Goal: Task Accomplishment & Management: Manage account settings

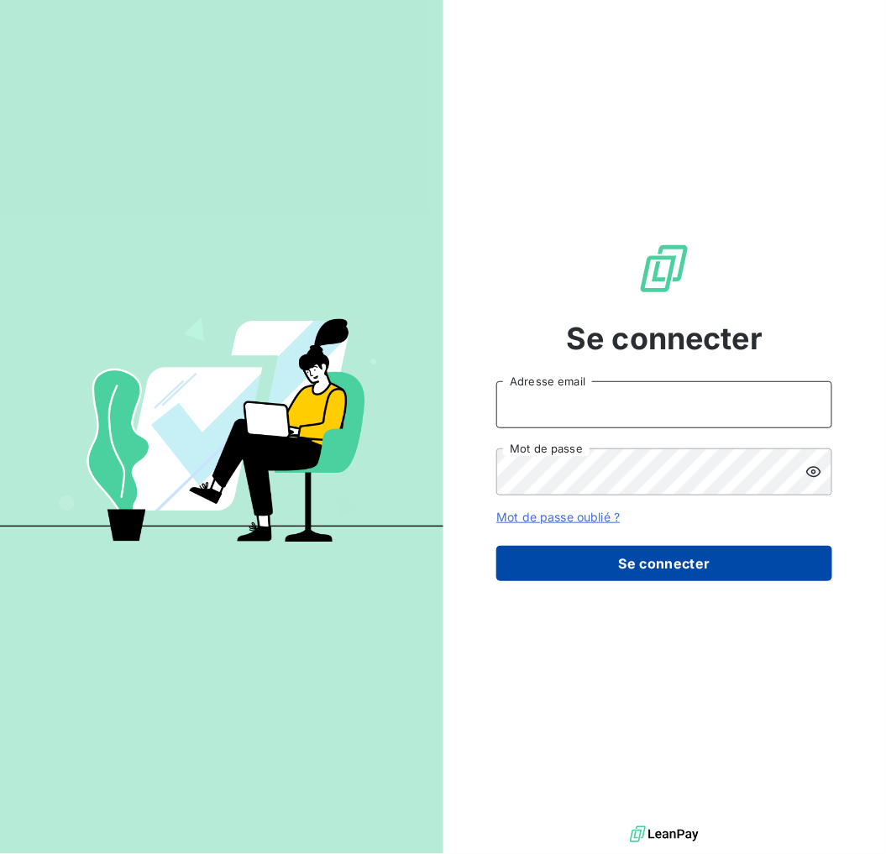
type input "[PERSON_NAME][EMAIL_ADDRESS][DOMAIN_NAME]"
click at [660, 569] on button "Se connecter" at bounding box center [664, 563] width 336 height 35
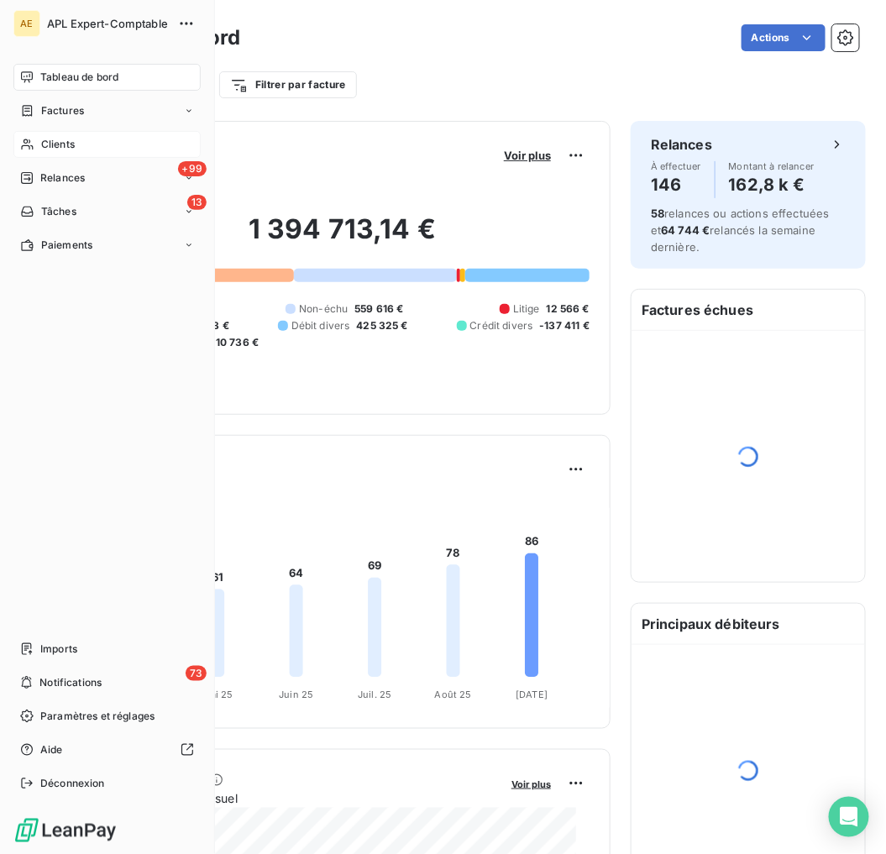
click at [41, 145] on span "Clients" at bounding box center [58, 144] width 34 height 15
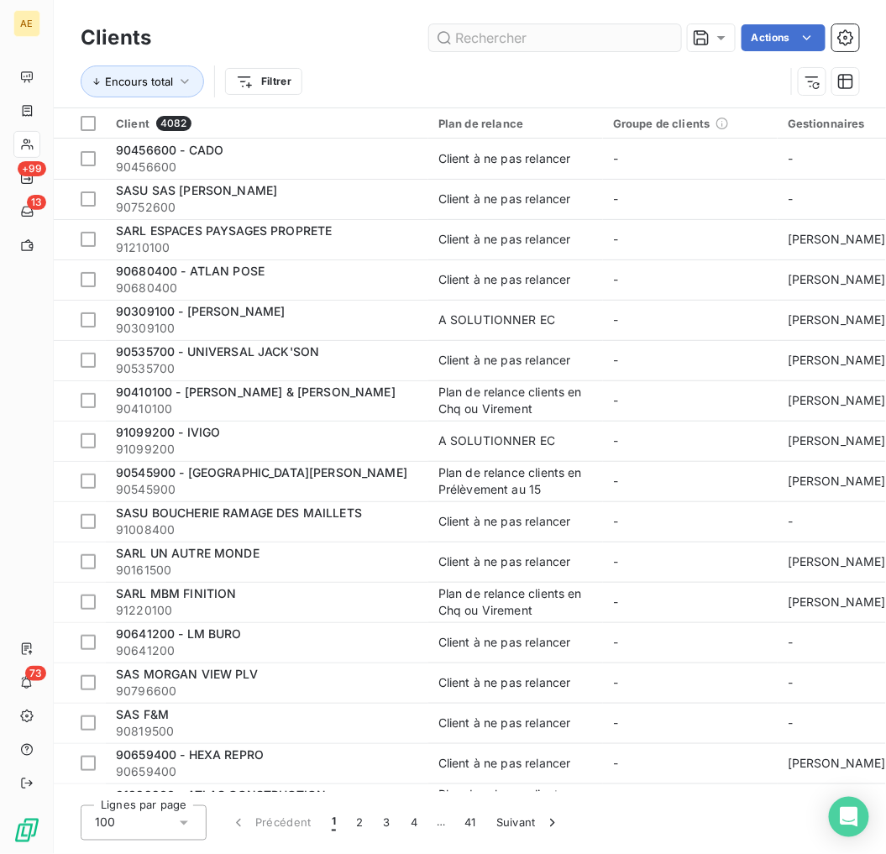
click at [524, 42] on input "text" at bounding box center [555, 37] width 252 height 27
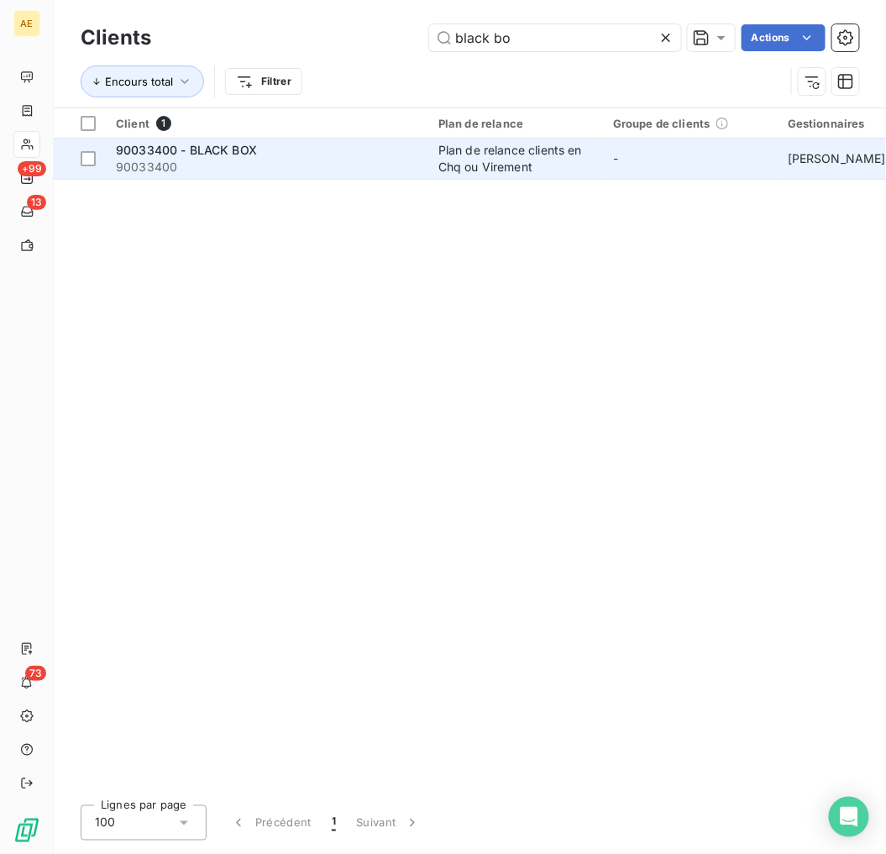
type input "black bo"
click at [355, 168] on span "90033400" at bounding box center [267, 167] width 302 height 17
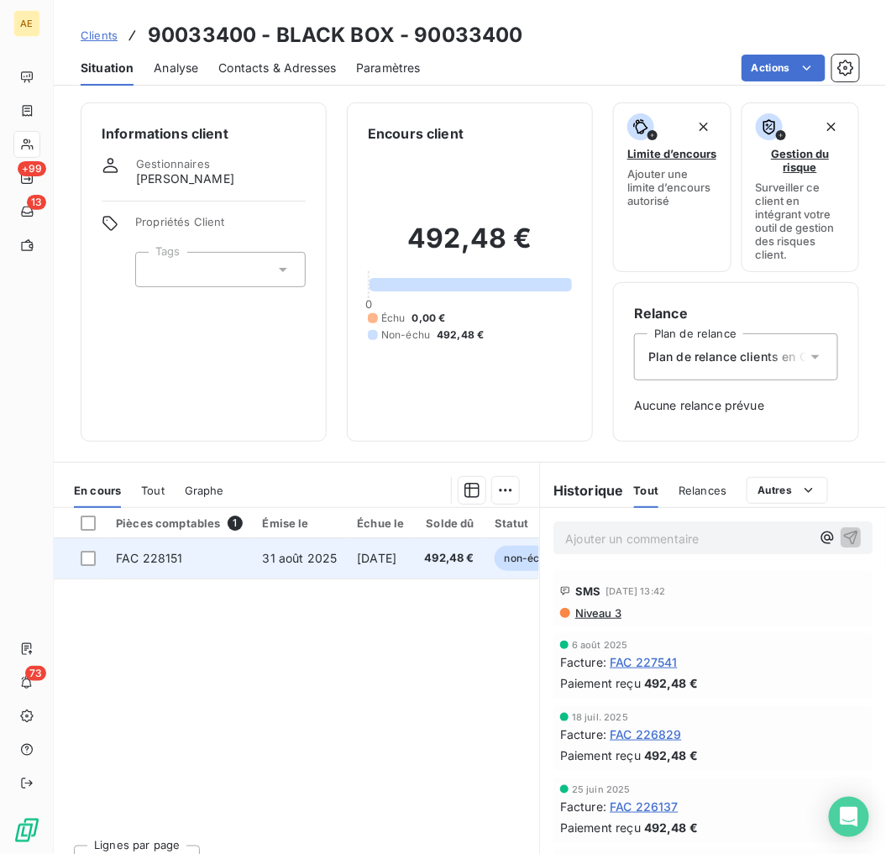
click at [271, 565] on td "31 août 2025" at bounding box center [300, 558] width 95 height 40
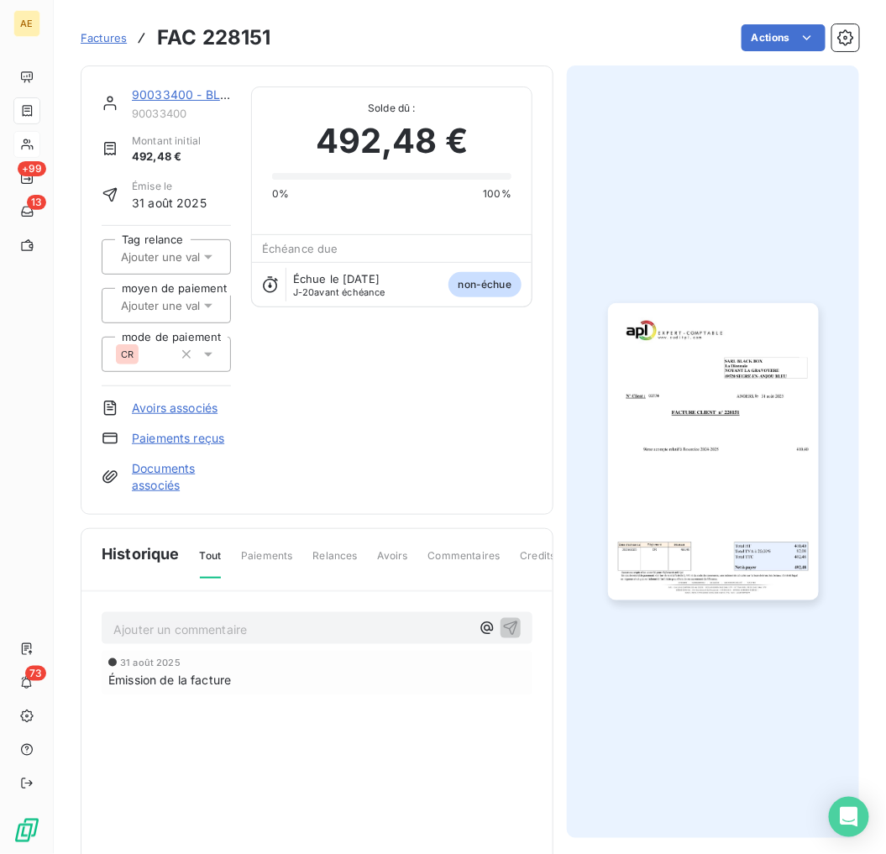
click at [174, 440] on link "Paiements reçus" at bounding box center [178, 438] width 92 height 17
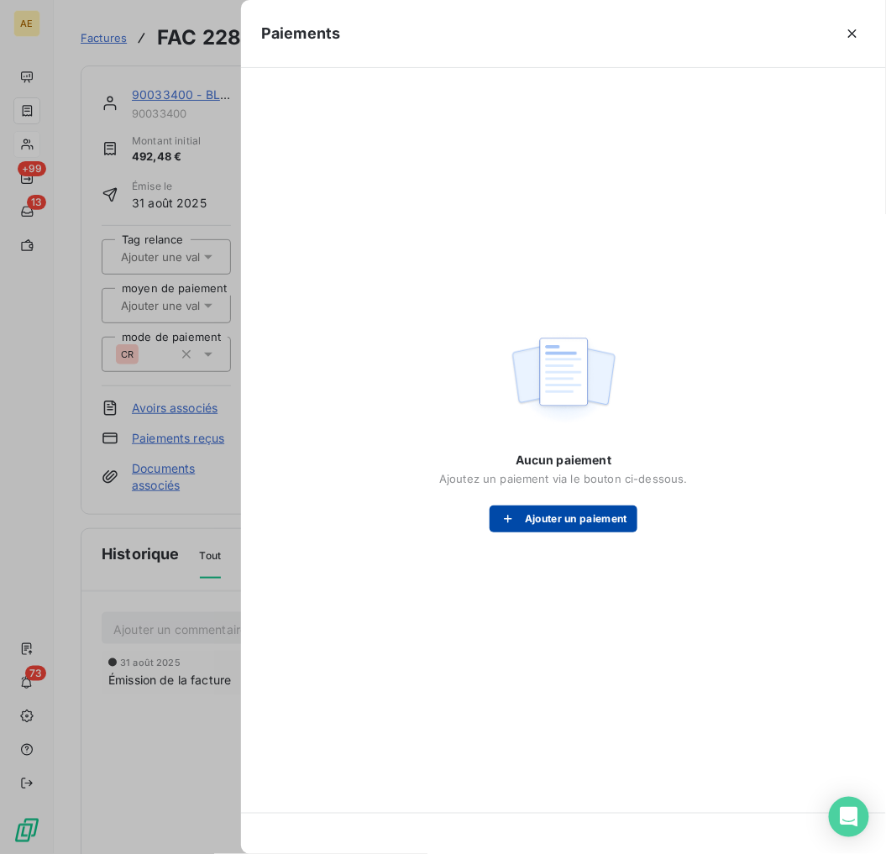
click at [530, 524] on button "Ajouter un paiement" at bounding box center [564, 519] width 148 height 27
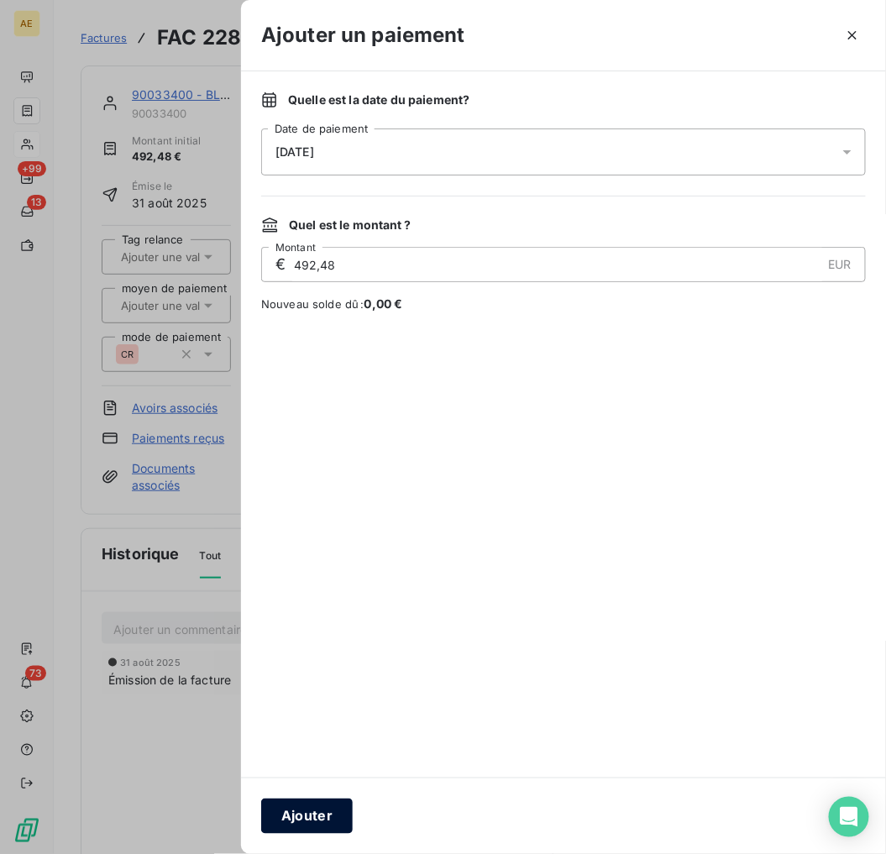
click at [301, 809] on button "Ajouter" at bounding box center [307, 816] width 92 height 35
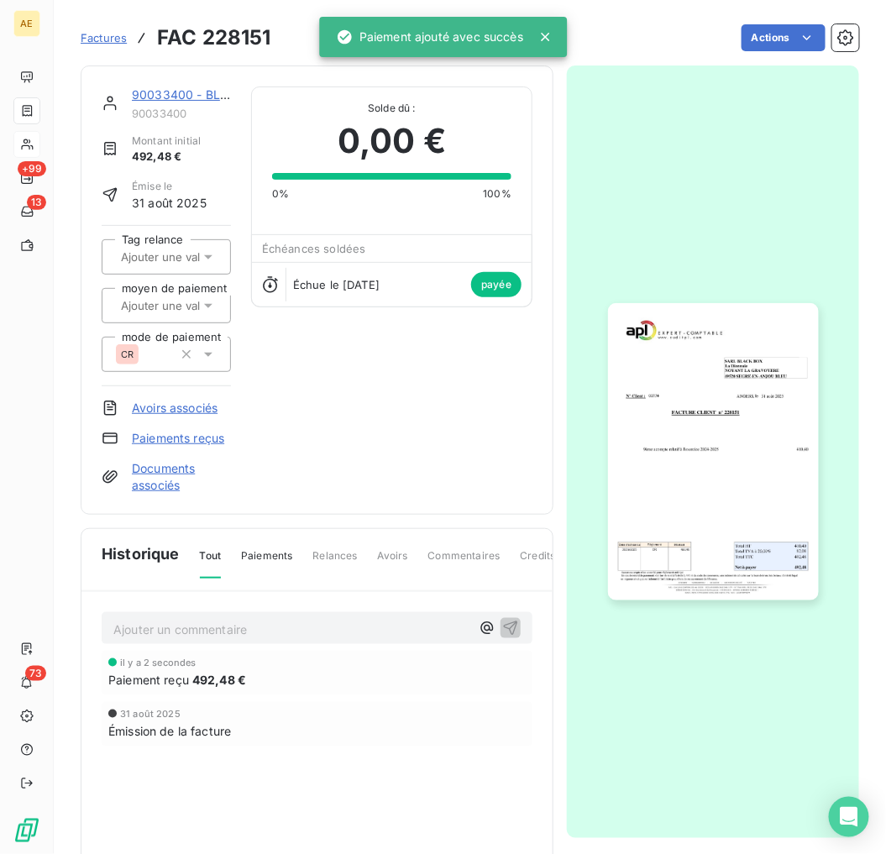
click at [155, 94] on link "90033400 - BLACK BOX" at bounding box center [203, 94] width 142 height 14
